Goal: Task Accomplishment & Management: Manage account settings

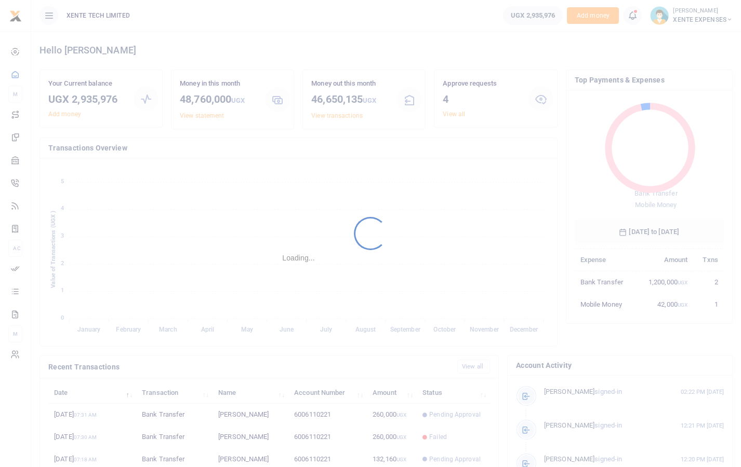
scroll to position [138, 142]
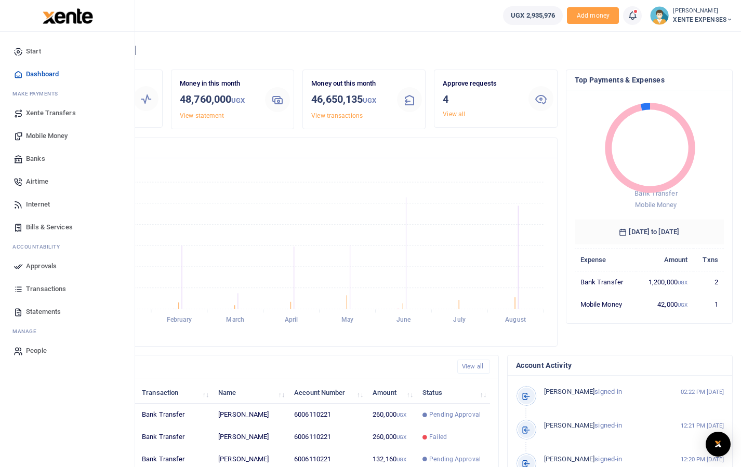
click at [33, 270] on span "Approvals" at bounding box center [41, 266] width 31 height 10
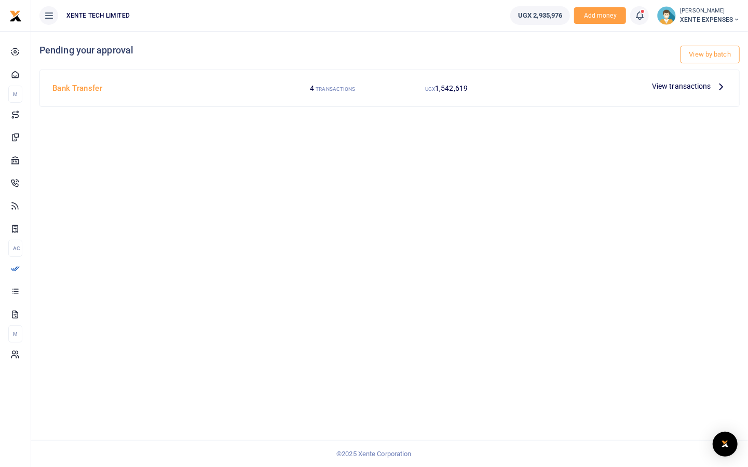
click at [694, 87] on span "View transactions" at bounding box center [681, 85] width 59 height 11
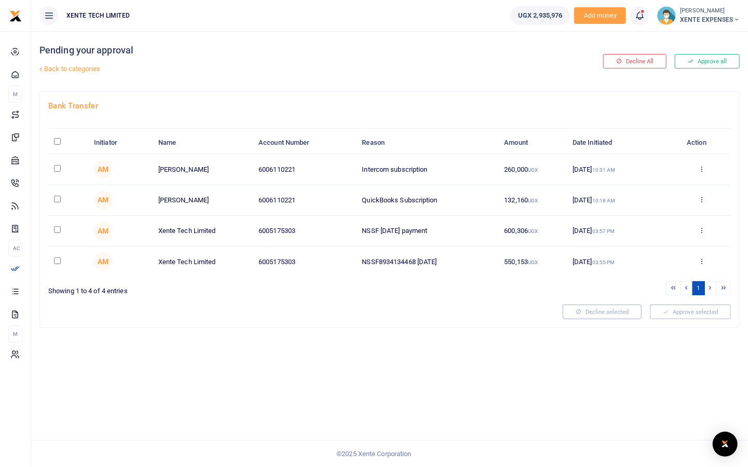
click at [58, 196] on input "checkbox" at bounding box center [57, 199] width 7 height 7
checkbox input "true"
click at [55, 168] on input "checkbox" at bounding box center [57, 168] width 7 height 7
checkbox input "true"
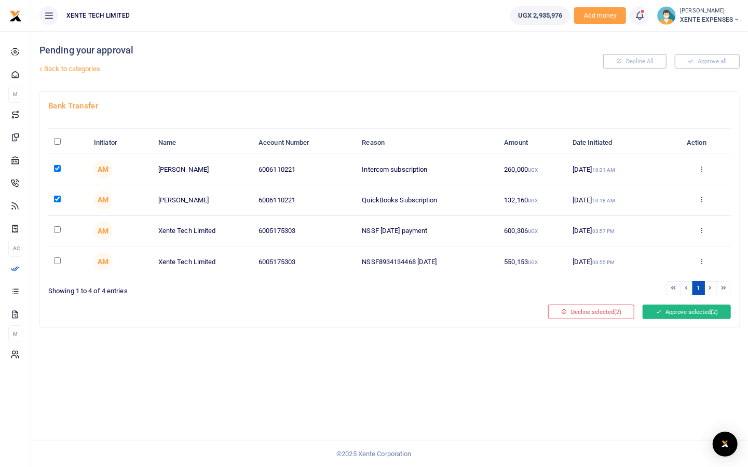
click at [678, 310] on button "Approve selected (2)" at bounding box center [687, 312] width 88 height 15
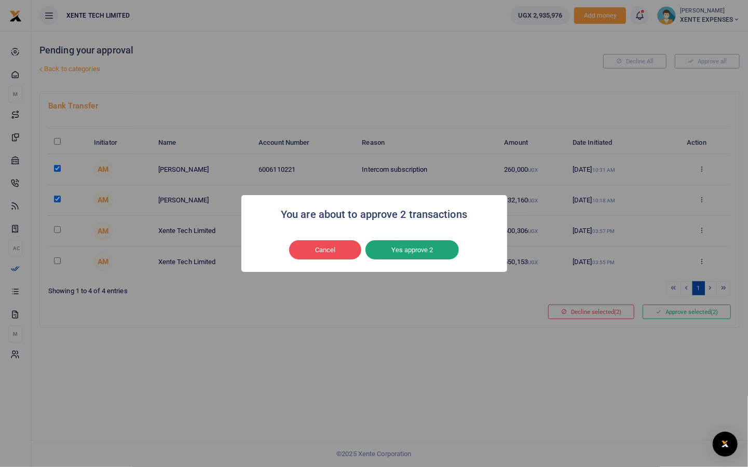
click at [423, 253] on button "Yes approve 2" at bounding box center [412, 250] width 93 height 20
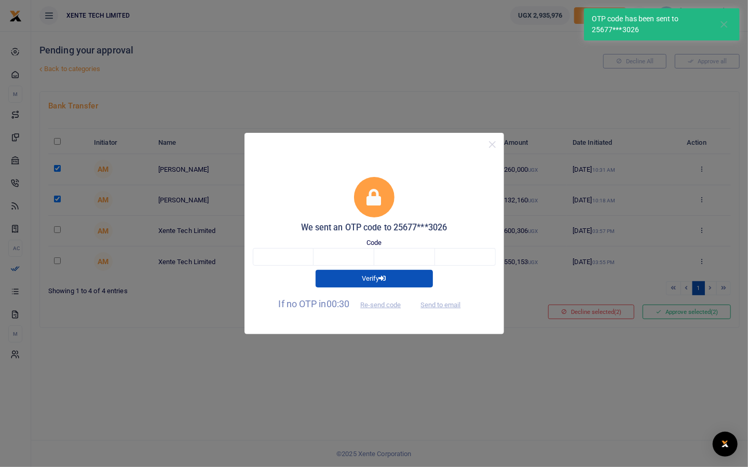
click at [292, 246] on div "Code" at bounding box center [374, 252] width 243 height 28
click at [289, 257] on input "text" at bounding box center [283, 257] width 61 height 18
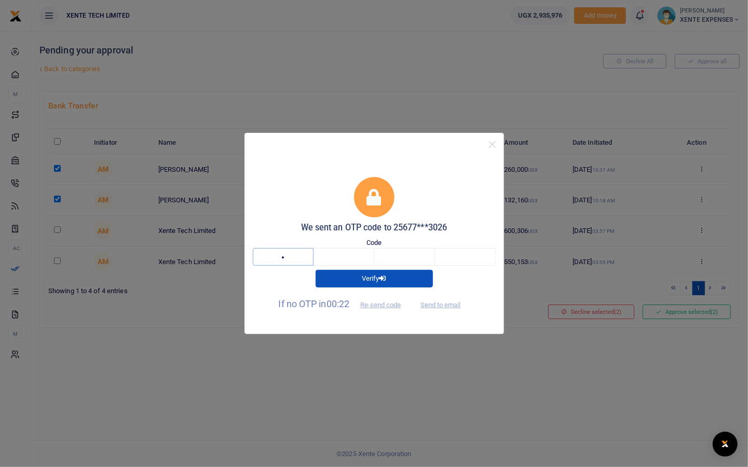
type input "7"
type input "2"
type input "4"
type input "6"
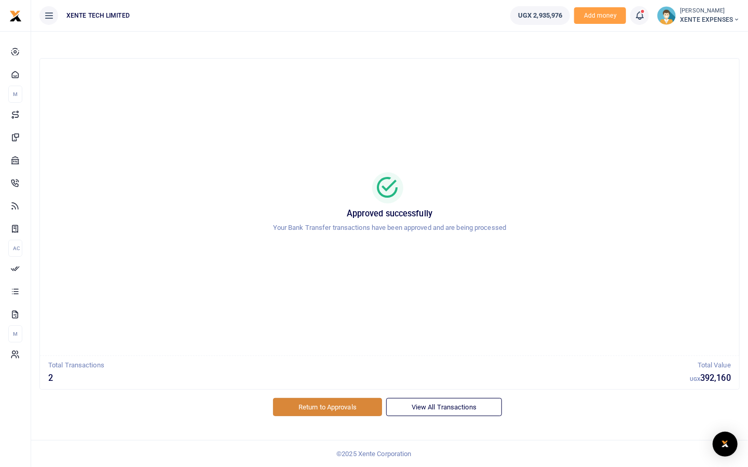
click at [370, 402] on link "Return to Approvals" at bounding box center [327, 407] width 109 height 18
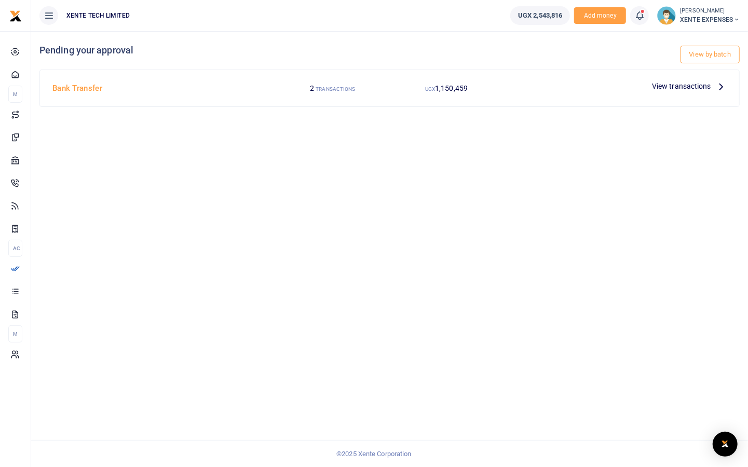
click at [680, 83] on span "View transactions" at bounding box center [681, 85] width 59 height 11
